Goal: Task Accomplishment & Management: Use online tool/utility

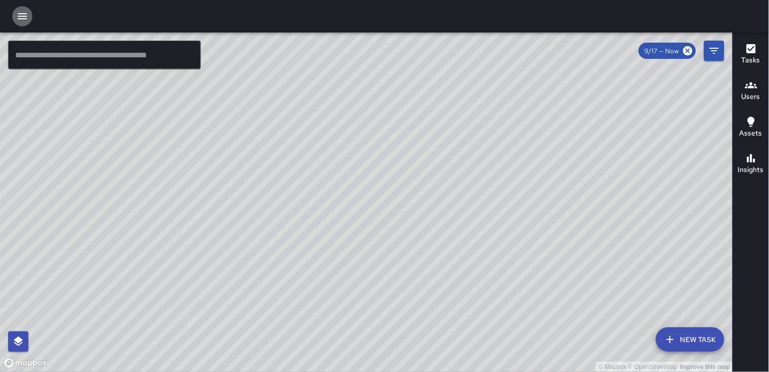
click at [17, 18] on icon "button" at bounding box center [22, 16] width 12 height 12
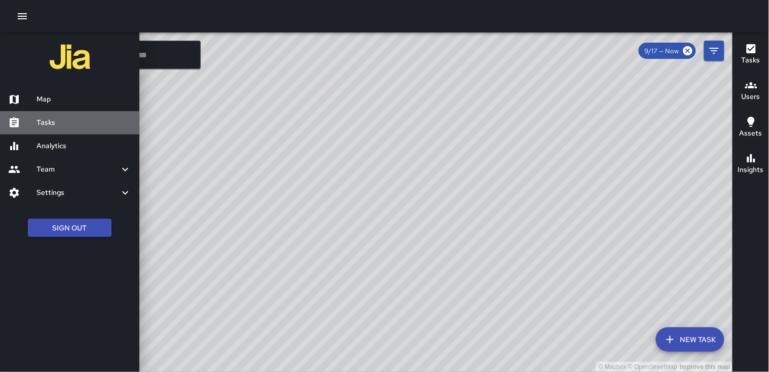
click at [49, 117] on h6 "Tasks" at bounding box center [84, 122] width 95 height 11
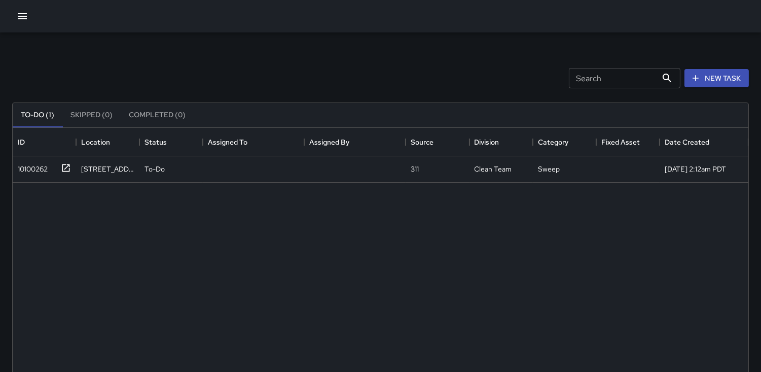
scroll to position [421, 727]
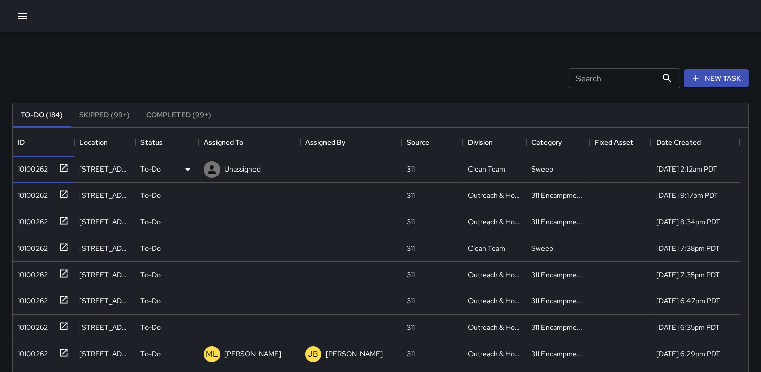
click at [43, 167] on div "10100262" at bounding box center [31, 167] width 34 height 14
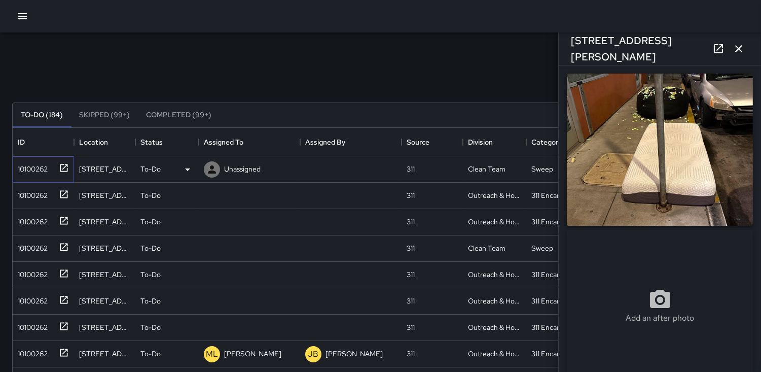
type input "**********"
click at [37, 194] on div "10100262" at bounding box center [31, 193] width 34 height 14
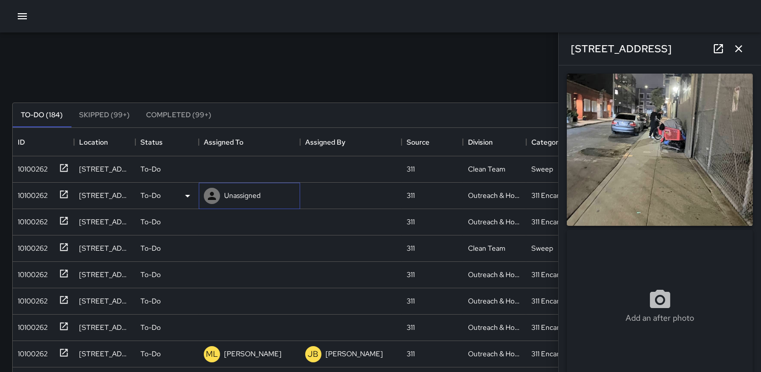
click at [214, 194] on icon at bounding box center [212, 196] width 12 height 12
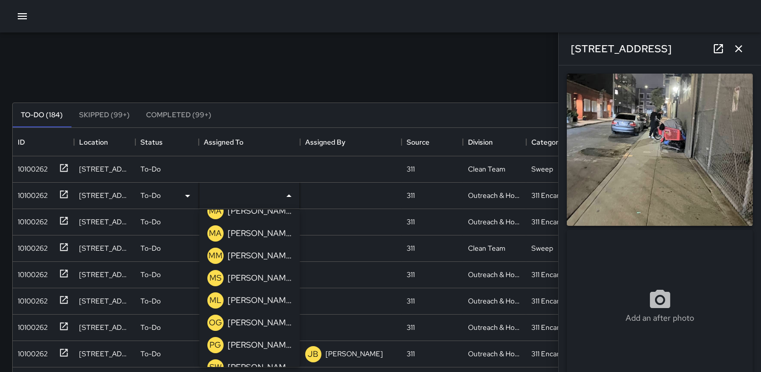
scroll to position [338, 0]
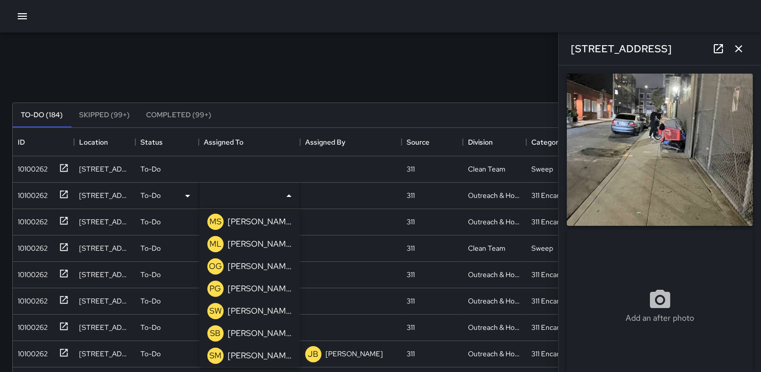
click at [217, 241] on p "ML" at bounding box center [215, 244] width 12 height 12
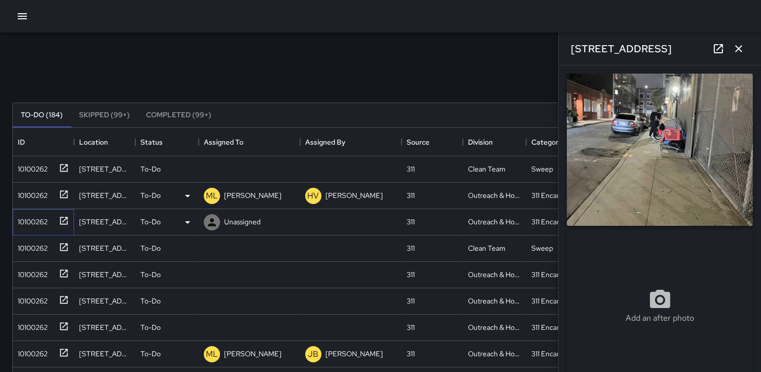
click at [32, 220] on div "10100262" at bounding box center [31, 219] width 34 height 14
click at [47, 193] on div "10100262" at bounding box center [31, 193] width 34 height 14
type input "**********"
click at [42, 217] on div "10100262" at bounding box center [31, 219] width 34 height 14
click at [210, 221] on icon at bounding box center [212, 222] width 12 height 12
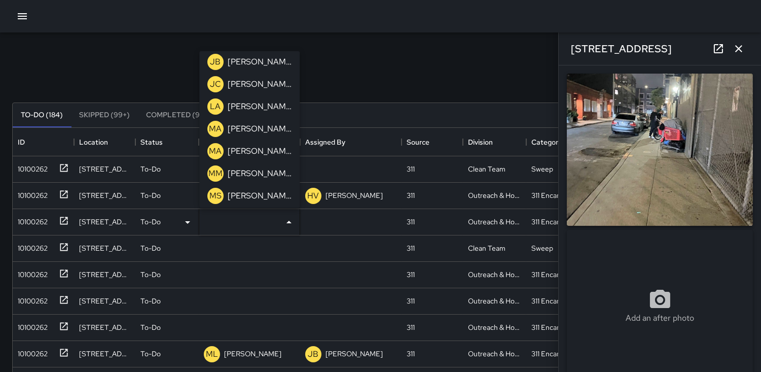
scroll to position [225, 0]
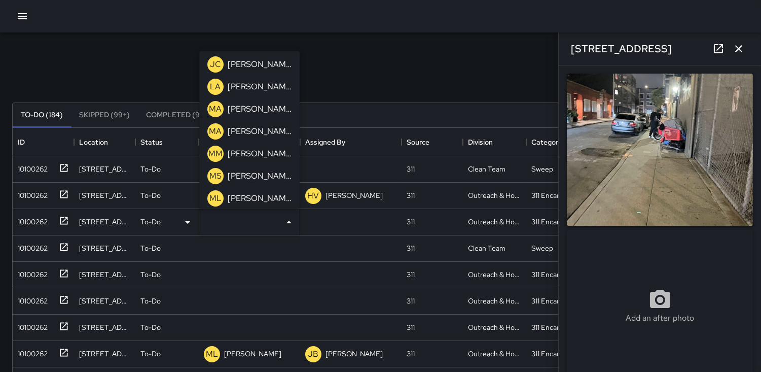
click at [215, 192] on p "ML" at bounding box center [215, 198] width 12 height 12
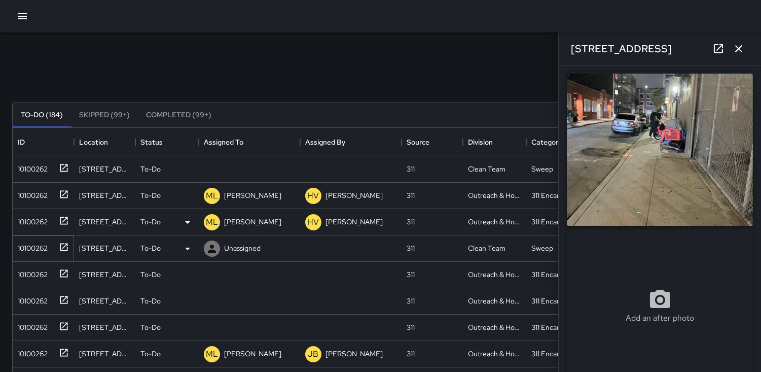
click at [32, 247] on div "10100262" at bounding box center [31, 246] width 34 height 14
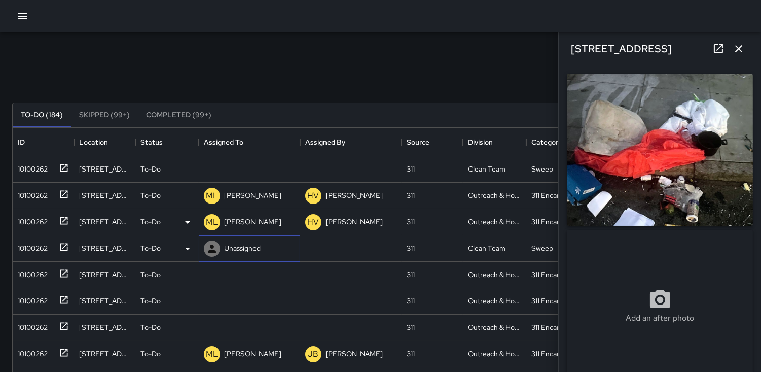
click at [209, 251] on icon at bounding box center [212, 248] width 8 height 8
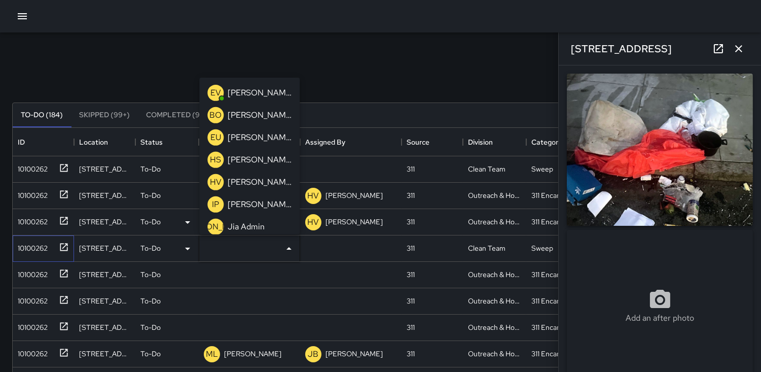
click at [28, 247] on div "10100262" at bounding box center [31, 246] width 34 height 14
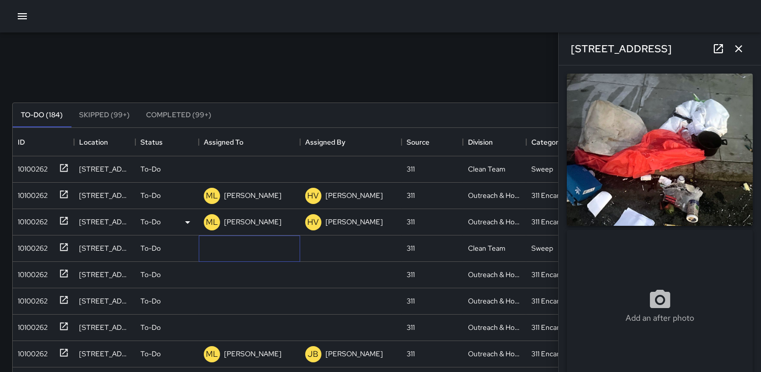
click at [0, 0] on icon at bounding box center [0, 0] width 0 height 0
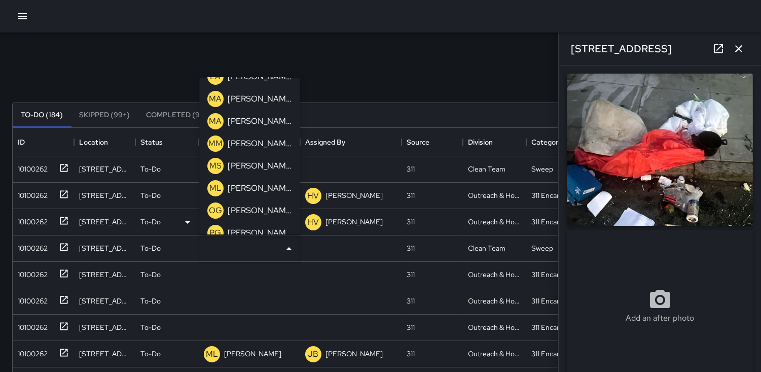
scroll to position [281, 0]
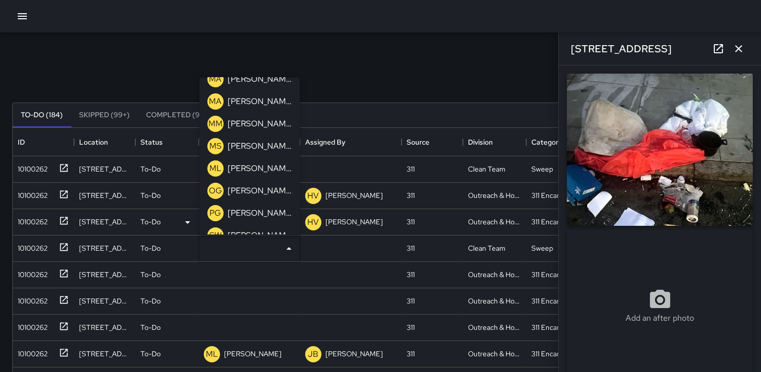
click at [214, 145] on p "MS" at bounding box center [215, 146] width 12 height 12
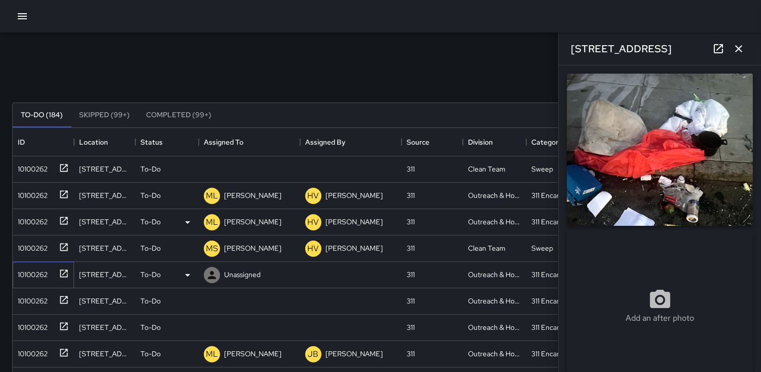
click at [26, 278] on div "10100262" at bounding box center [31, 272] width 34 height 14
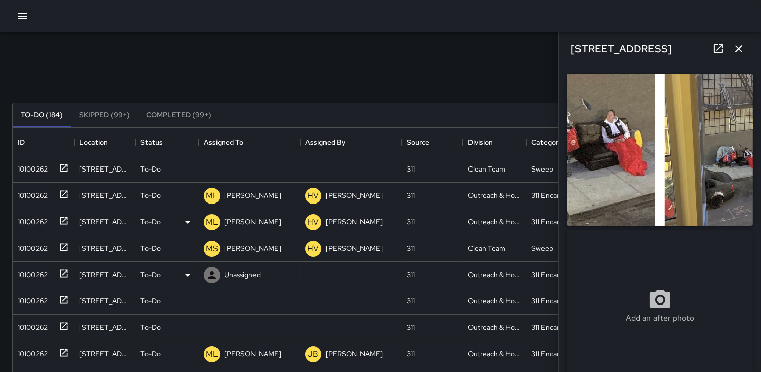
click at [209, 274] on icon at bounding box center [212, 275] width 12 height 12
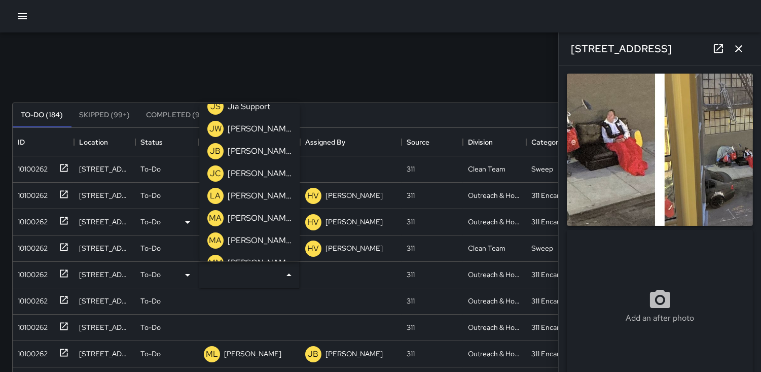
scroll to position [225, 0]
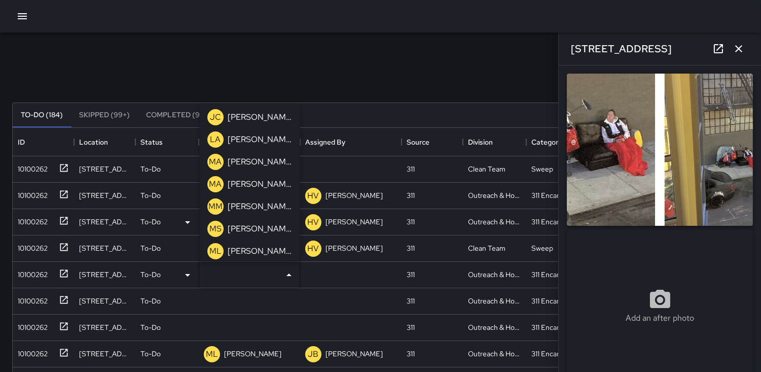
click at [217, 250] on p "ML" at bounding box center [215, 251] width 12 height 12
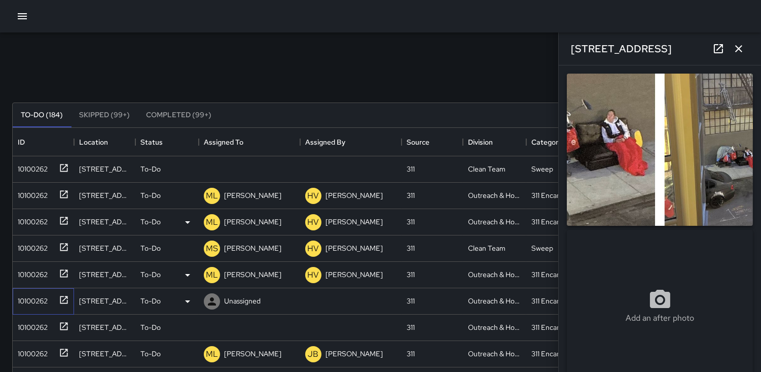
click at [32, 297] on div "10100262" at bounding box center [31, 299] width 34 height 14
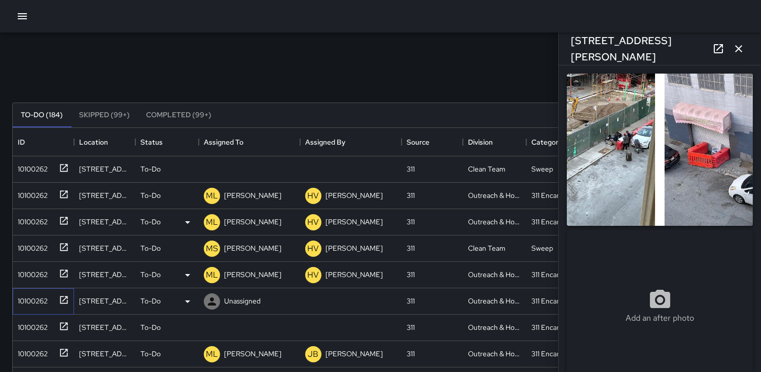
type input "**********"
click at [214, 296] on icon at bounding box center [212, 301] width 12 height 12
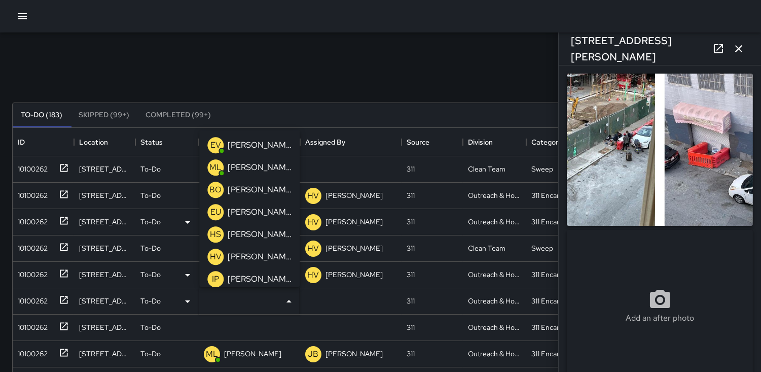
type input "**********"
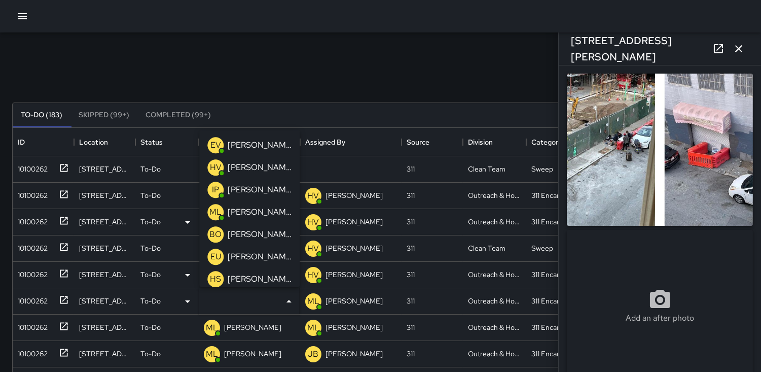
type input "**********"
